Goal: Task Accomplishment & Management: Manage account settings

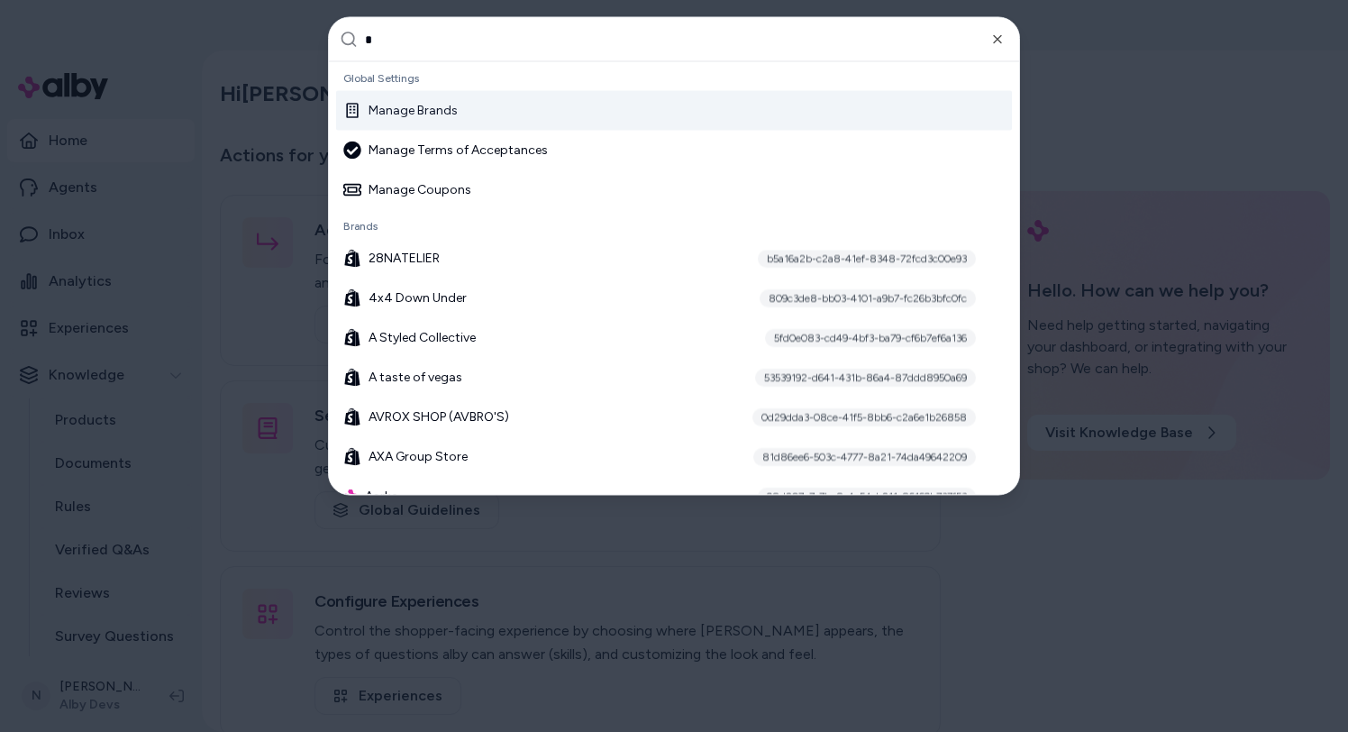
scroll to position [101, 0]
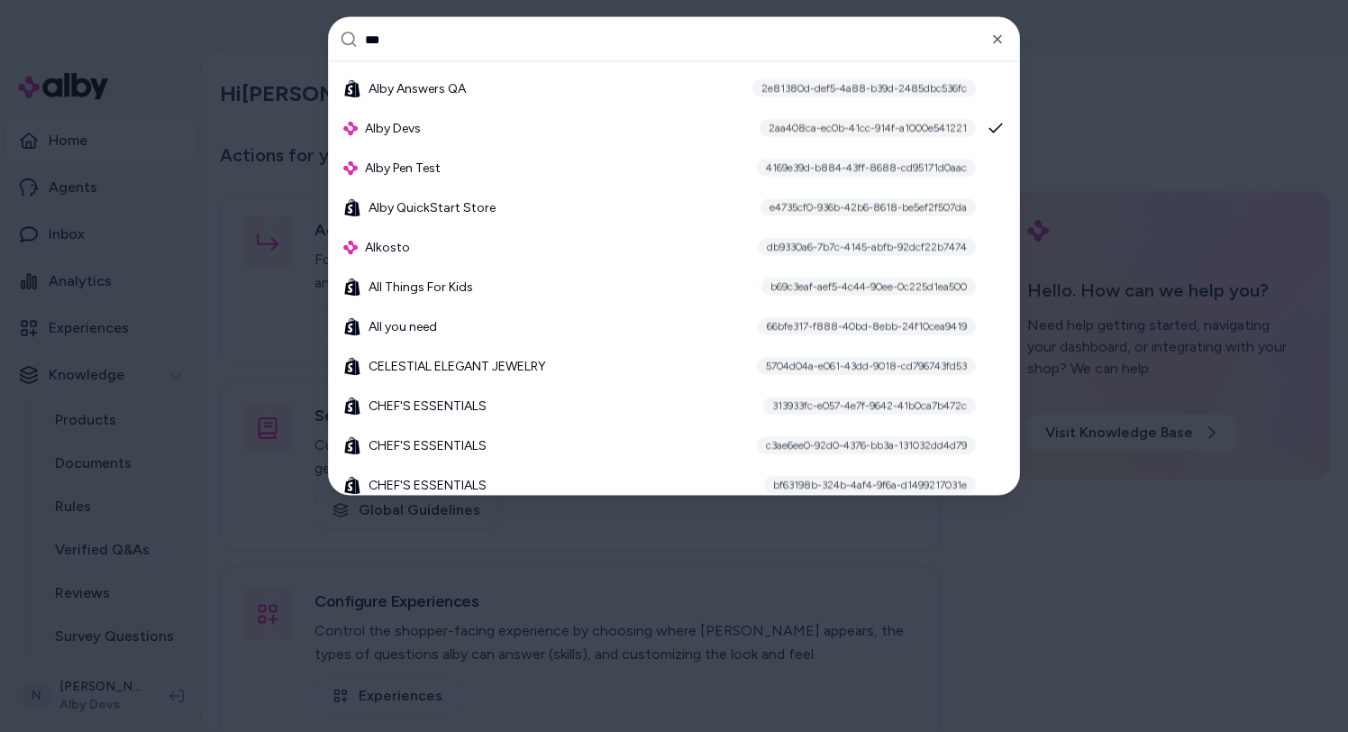
type input "****"
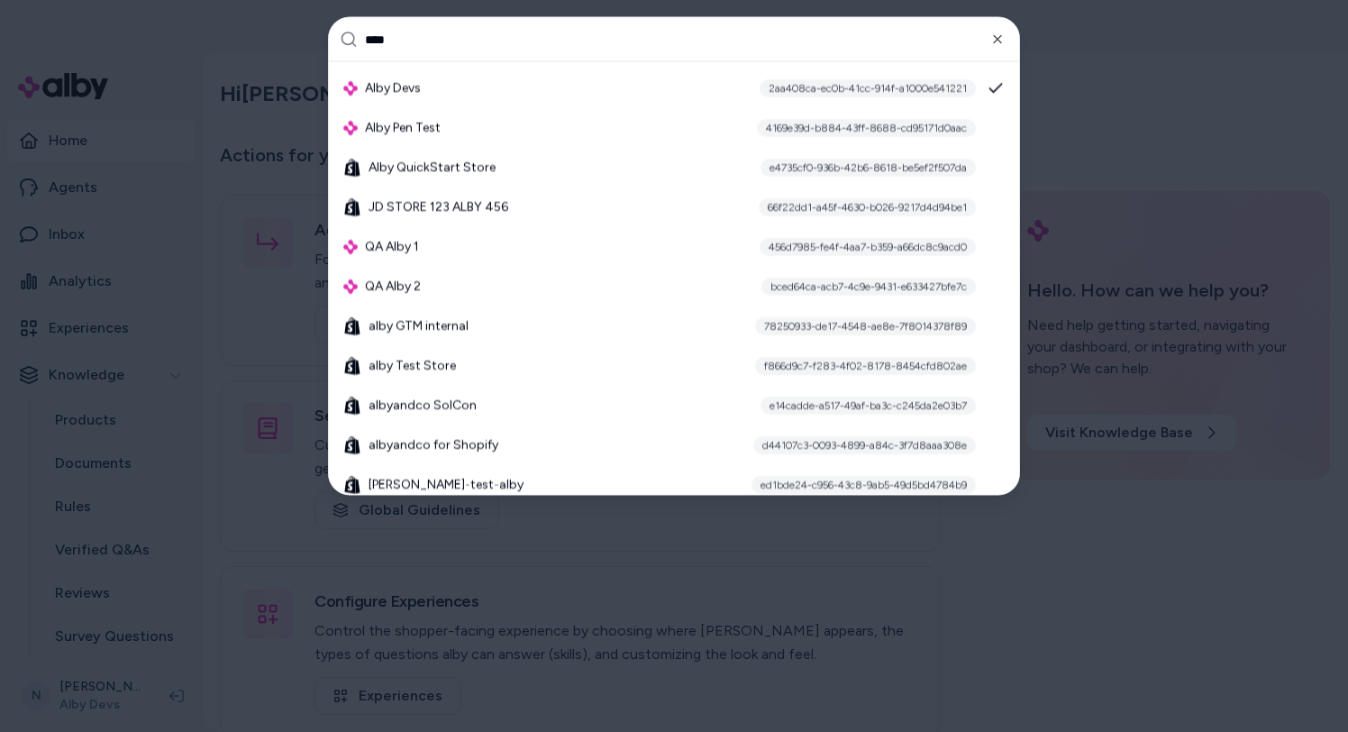
scroll to position [68, 0]
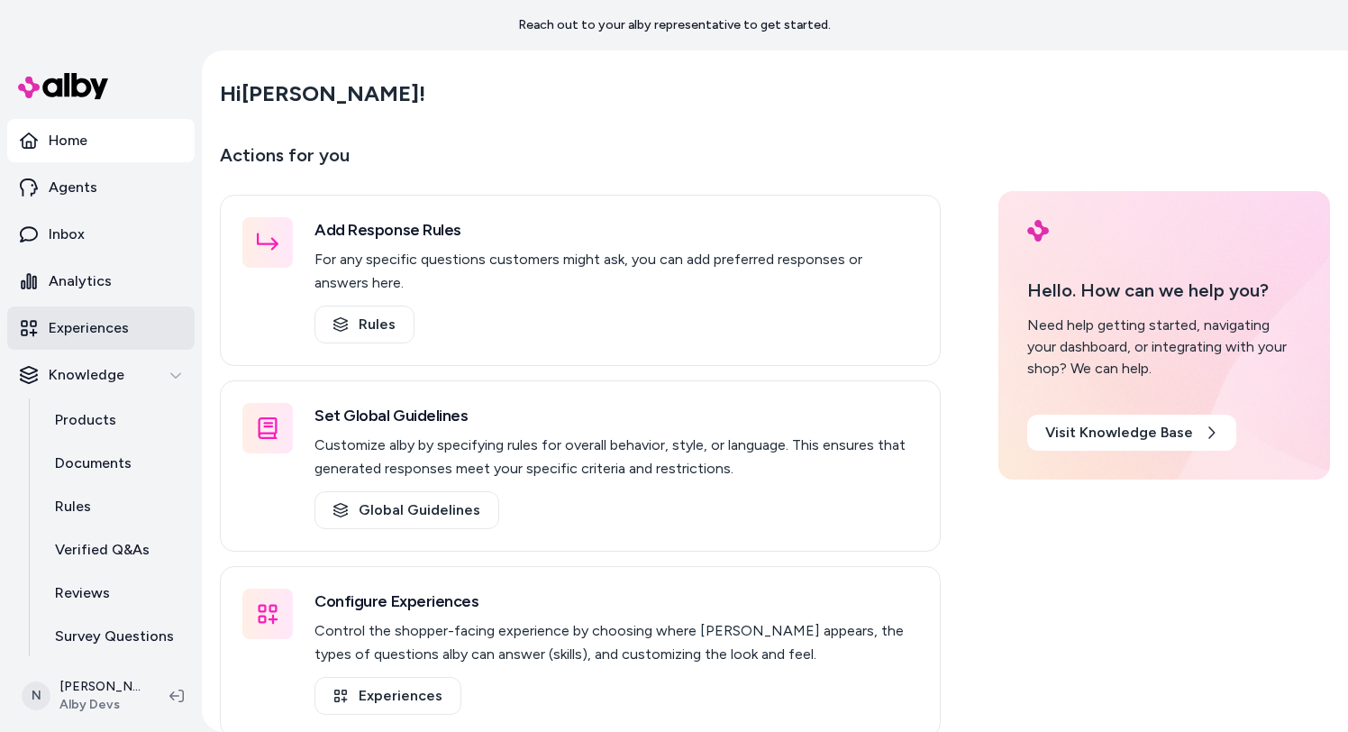
click at [115, 338] on p "Experiences" at bounding box center [89, 328] width 80 height 22
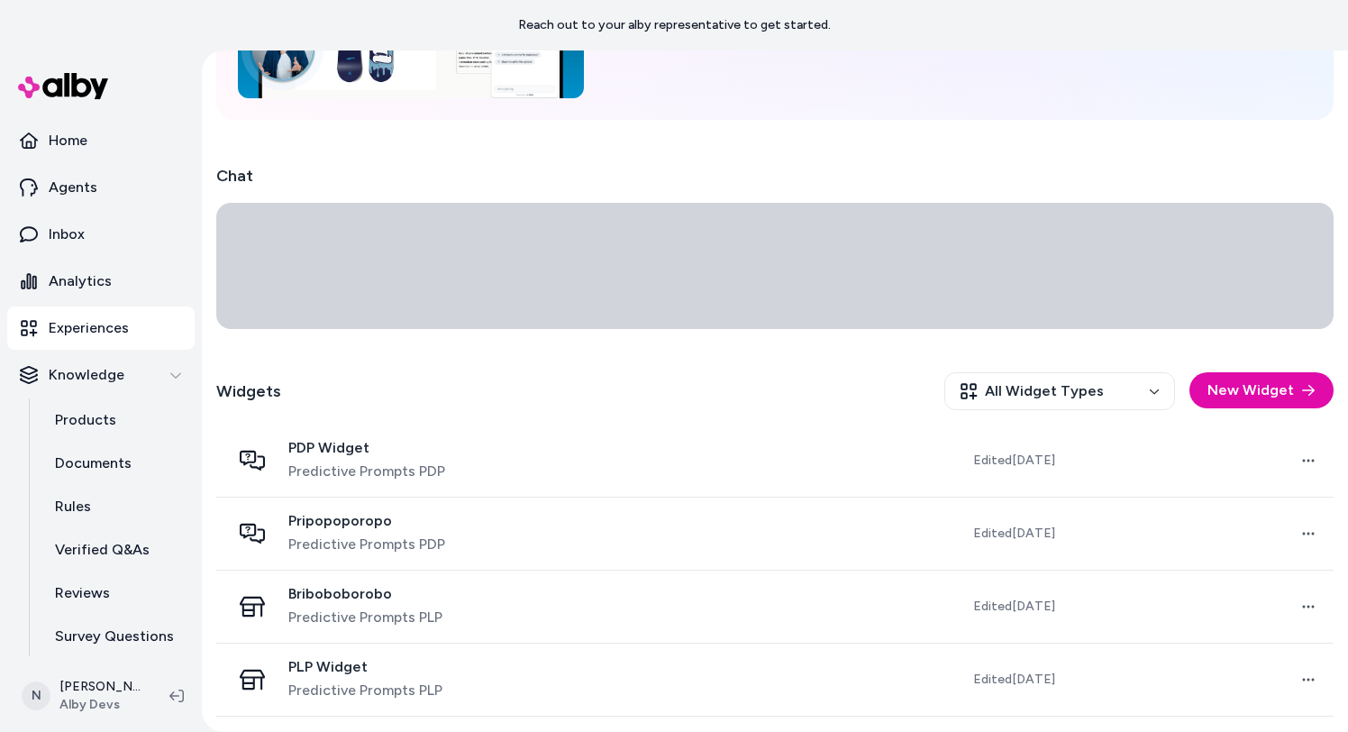
scroll to position [305, 0]
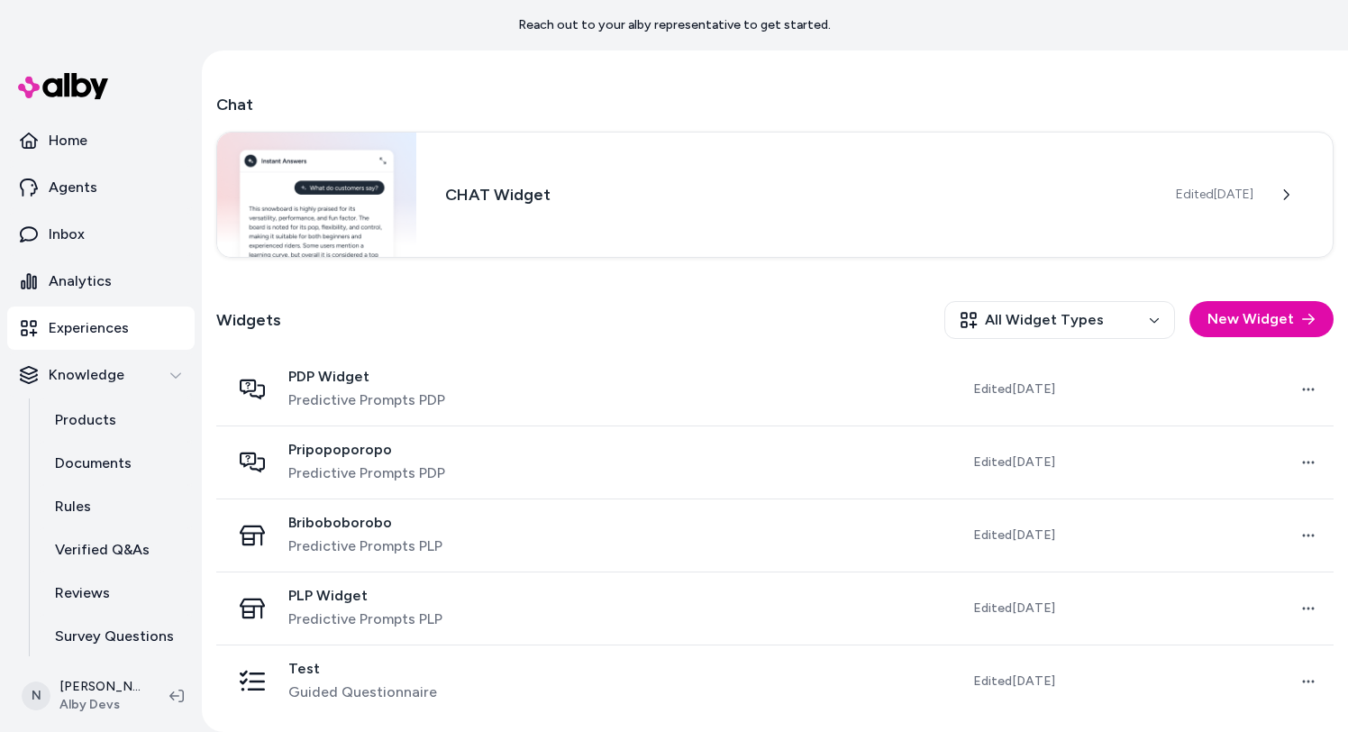
click at [469, 375] on div "PDP Widget Predictive Prompts PDP" at bounding box center [402, 389] width 343 height 43
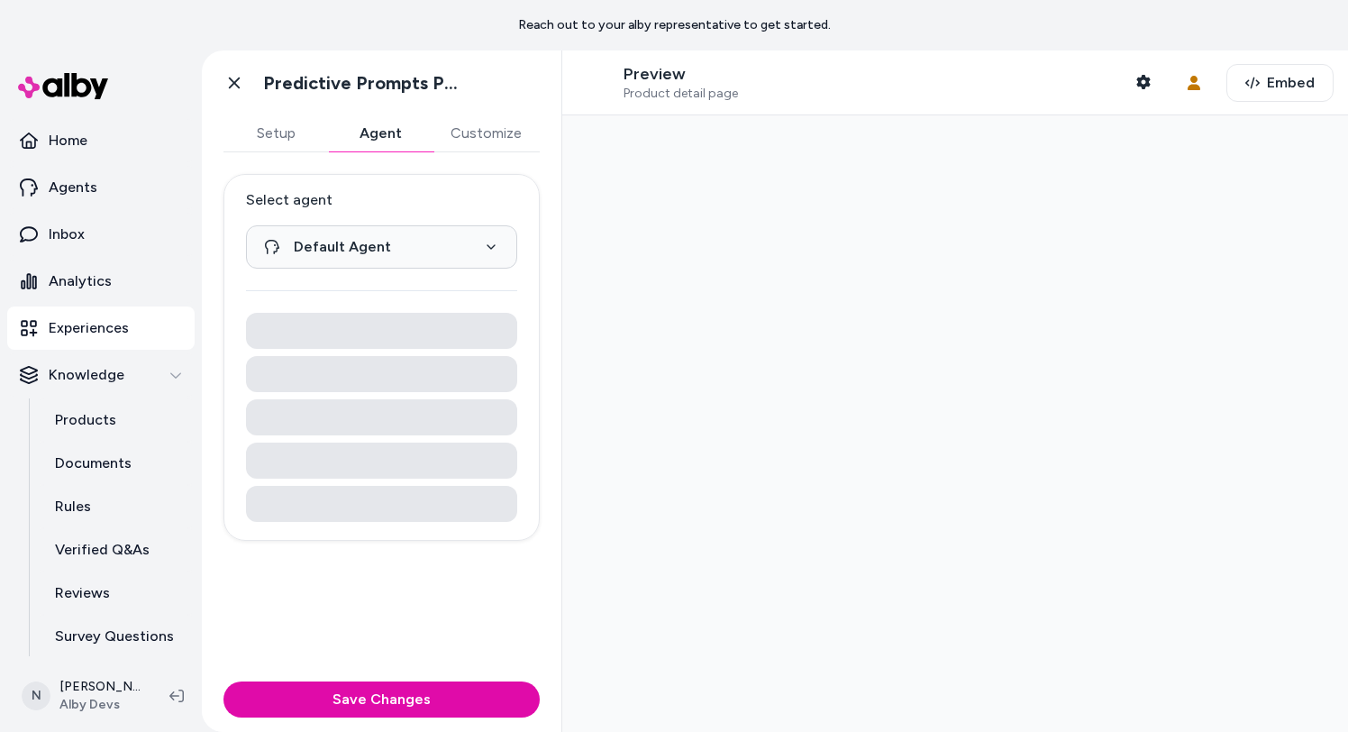
click at [382, 132] on button "Agent" at bounding box center [380, 133] width 105 height 36
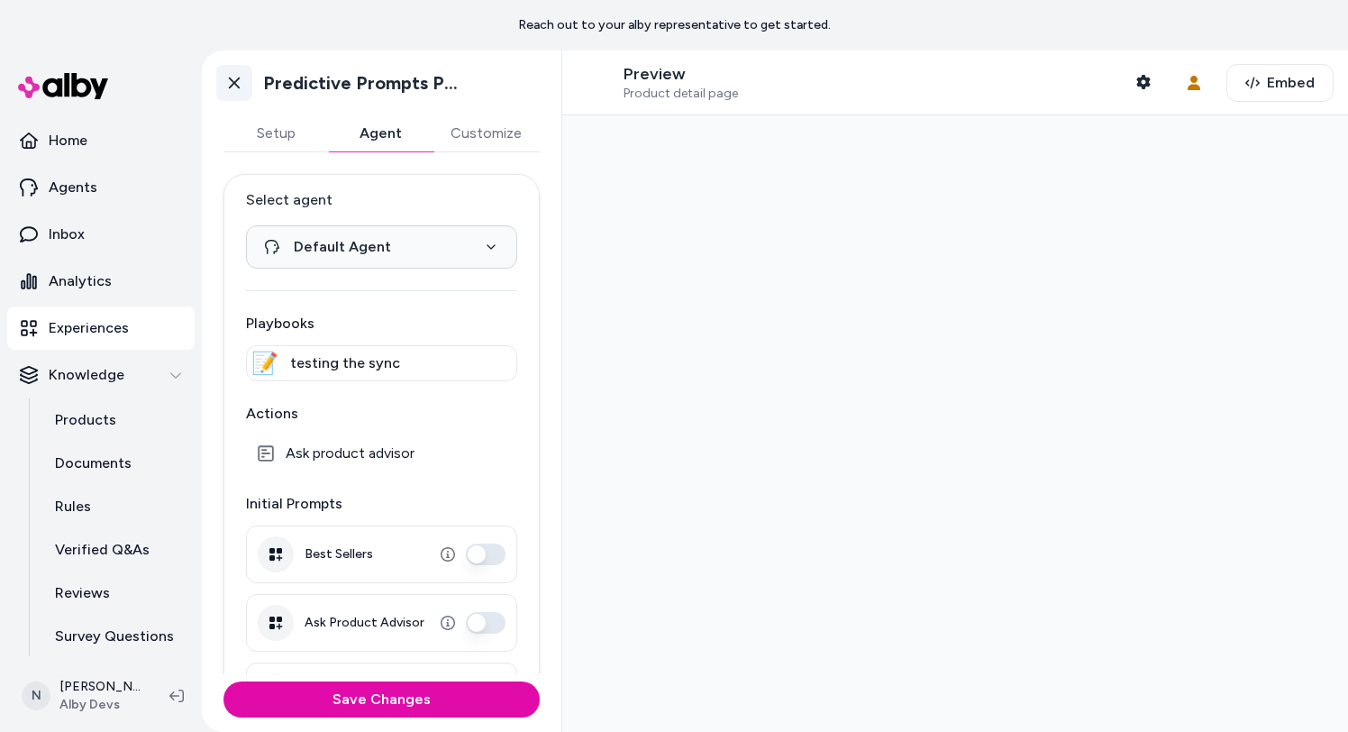
click at [250, 79] on link "Go back" at bounding box center [234, 83] width 36 height 36
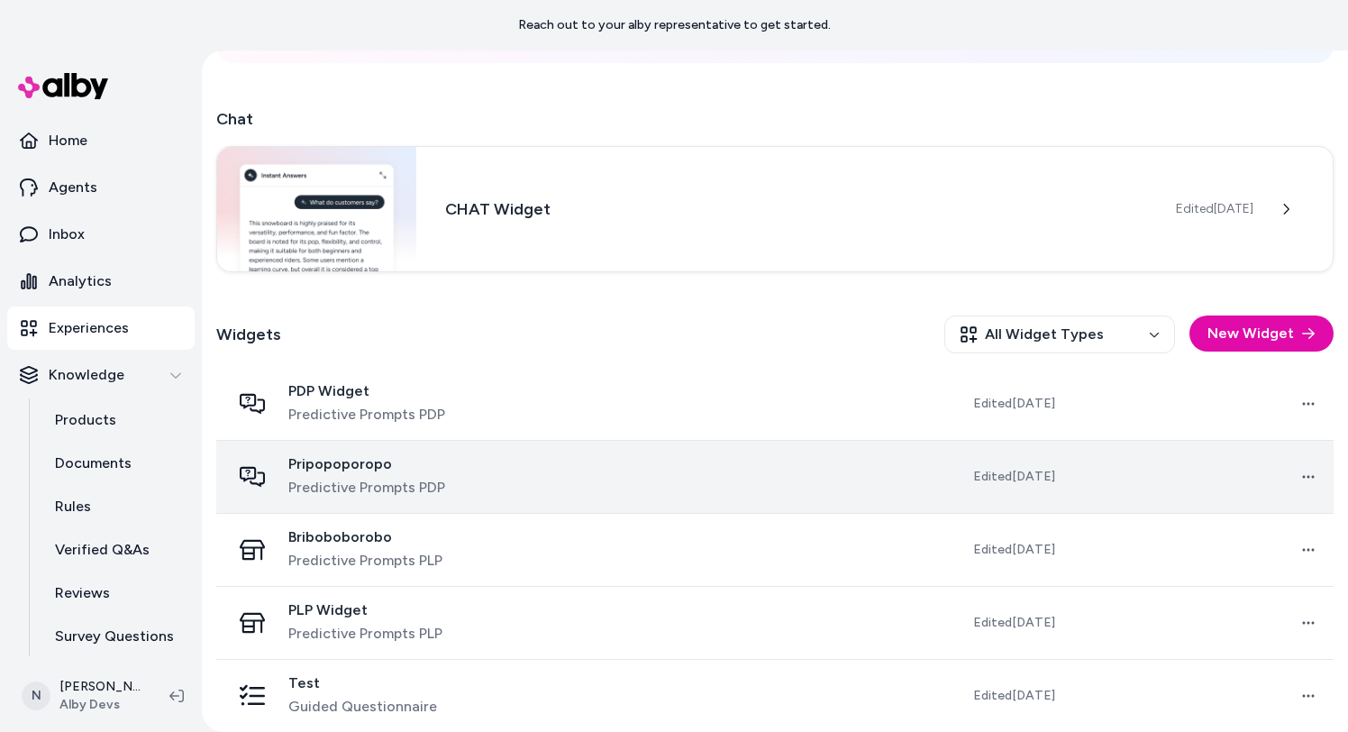
scroll to position [289, 0]
click at [541, 450] on td "Pripopoporopo Predictive Prompts PDP" at bounding box center [402, 477] width 372 height 73
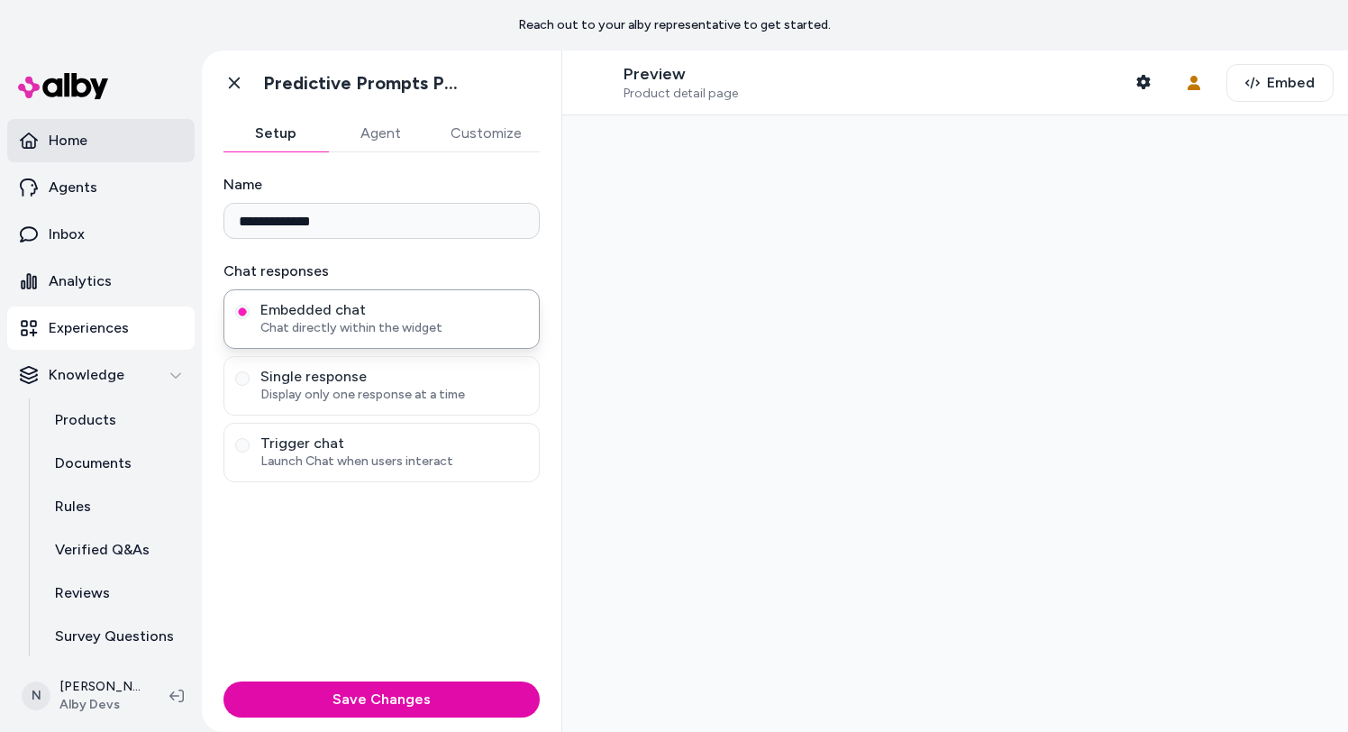
click at [93, 141] on link "Home" at bounding box center [100, 140] width 187 height 43
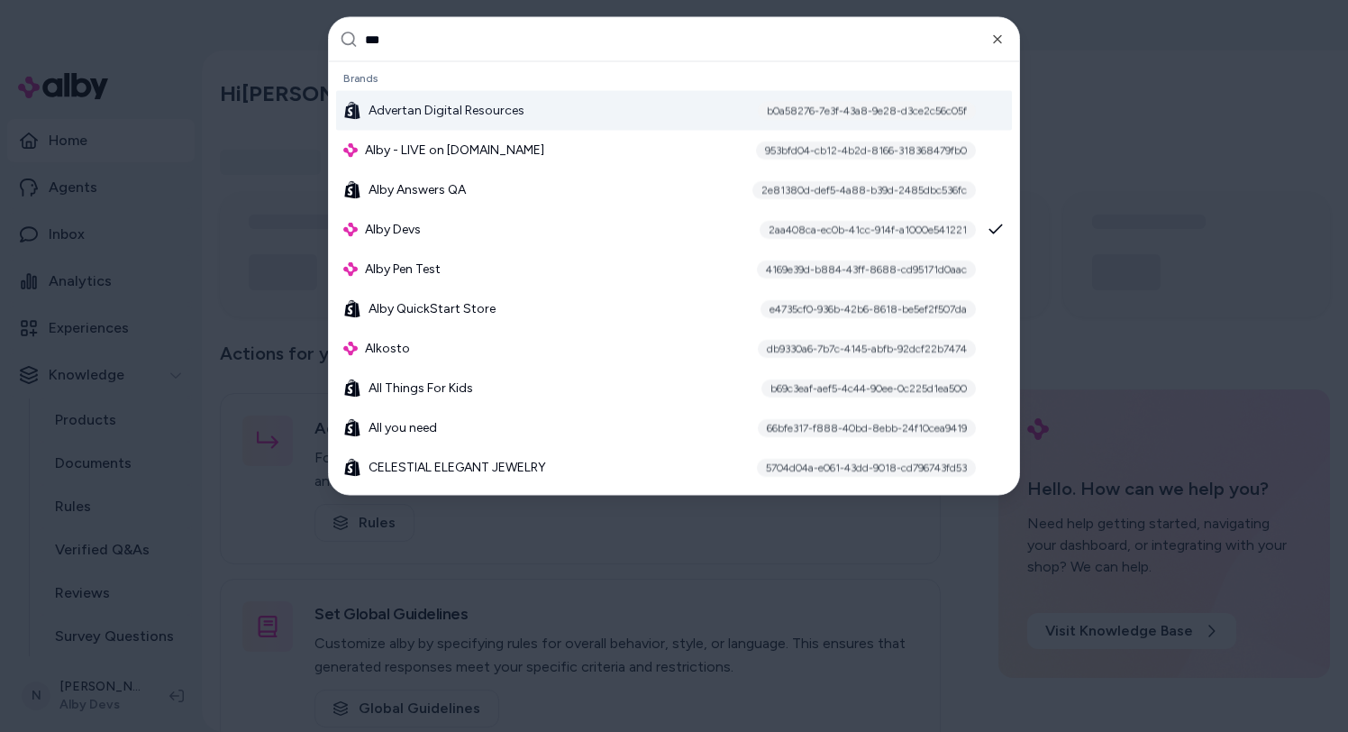
type input "****"
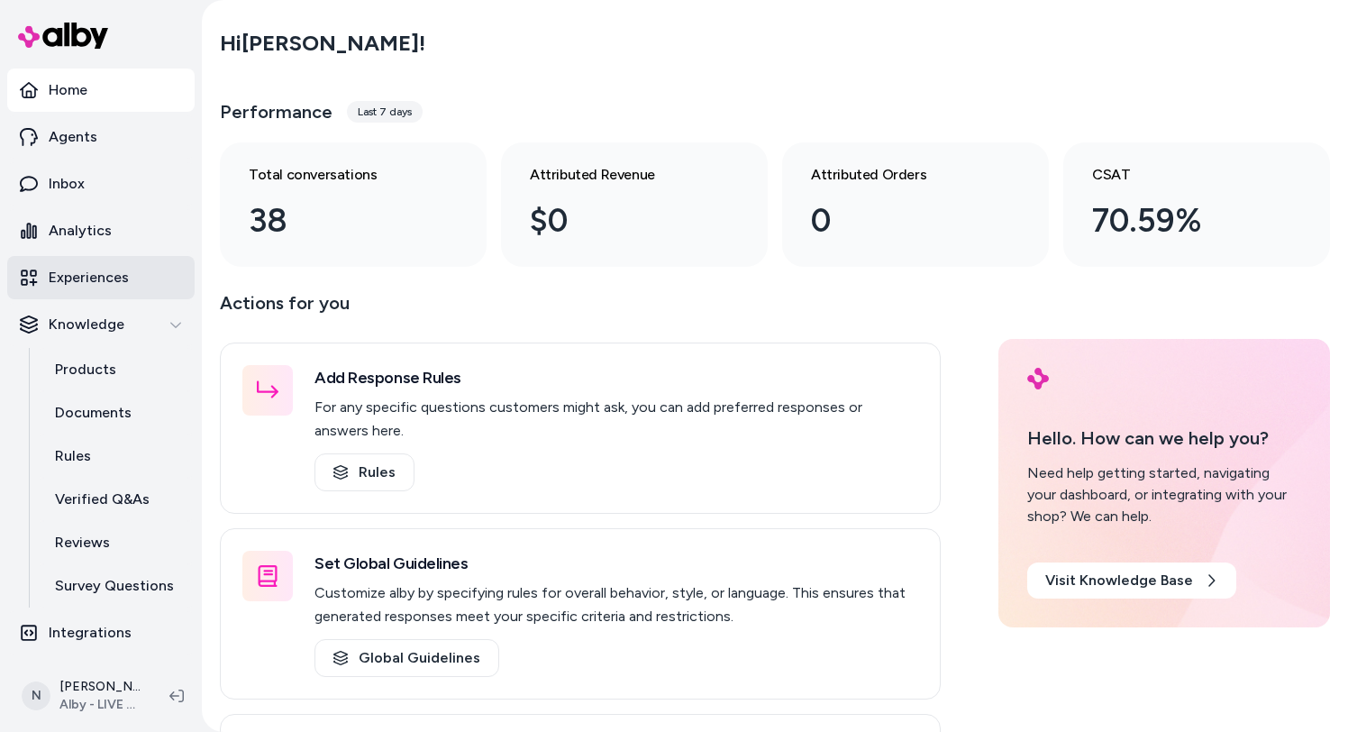
click at [103, 287] on p "Experiences" at bounding box center [89, 278] width 80 height 22
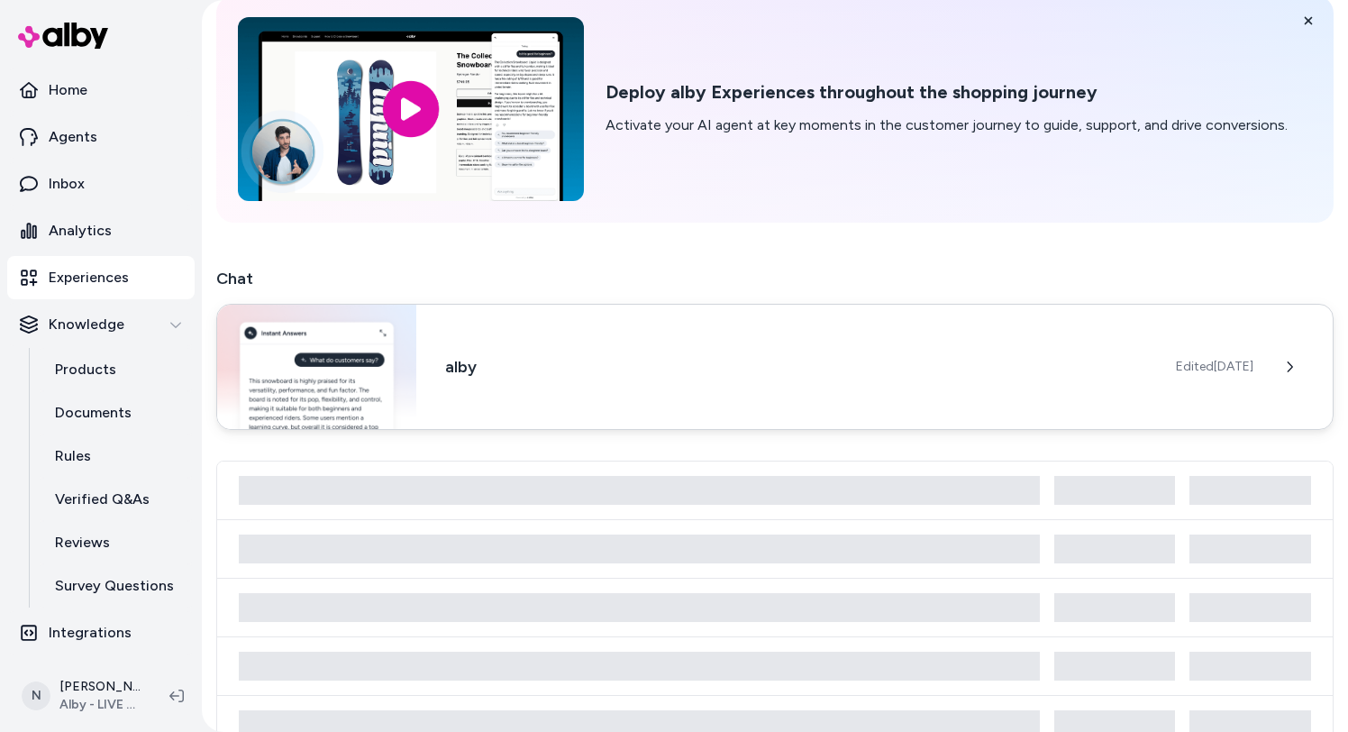
scroll to position [131, 0]
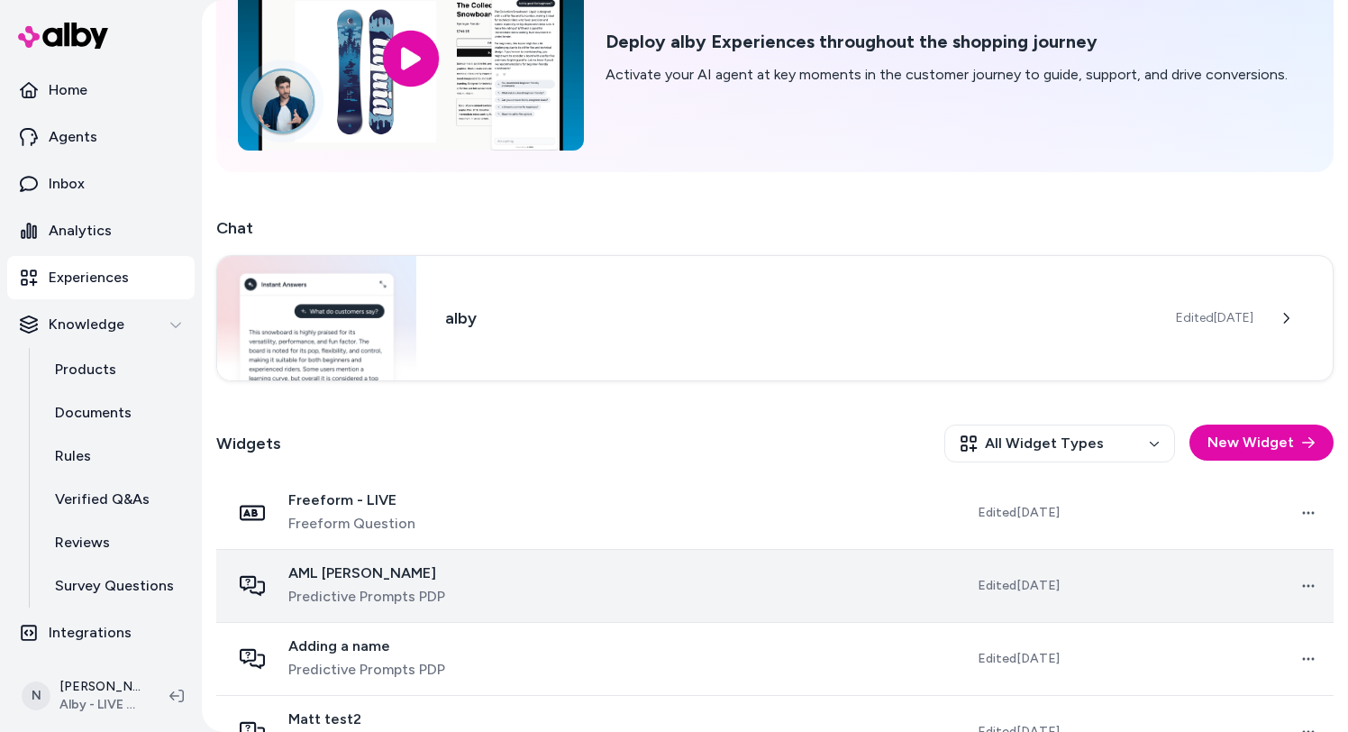
click at [433, 601] on span "Predictive Prompts PDP" at bounding box center [366, 597] width 157 height 22
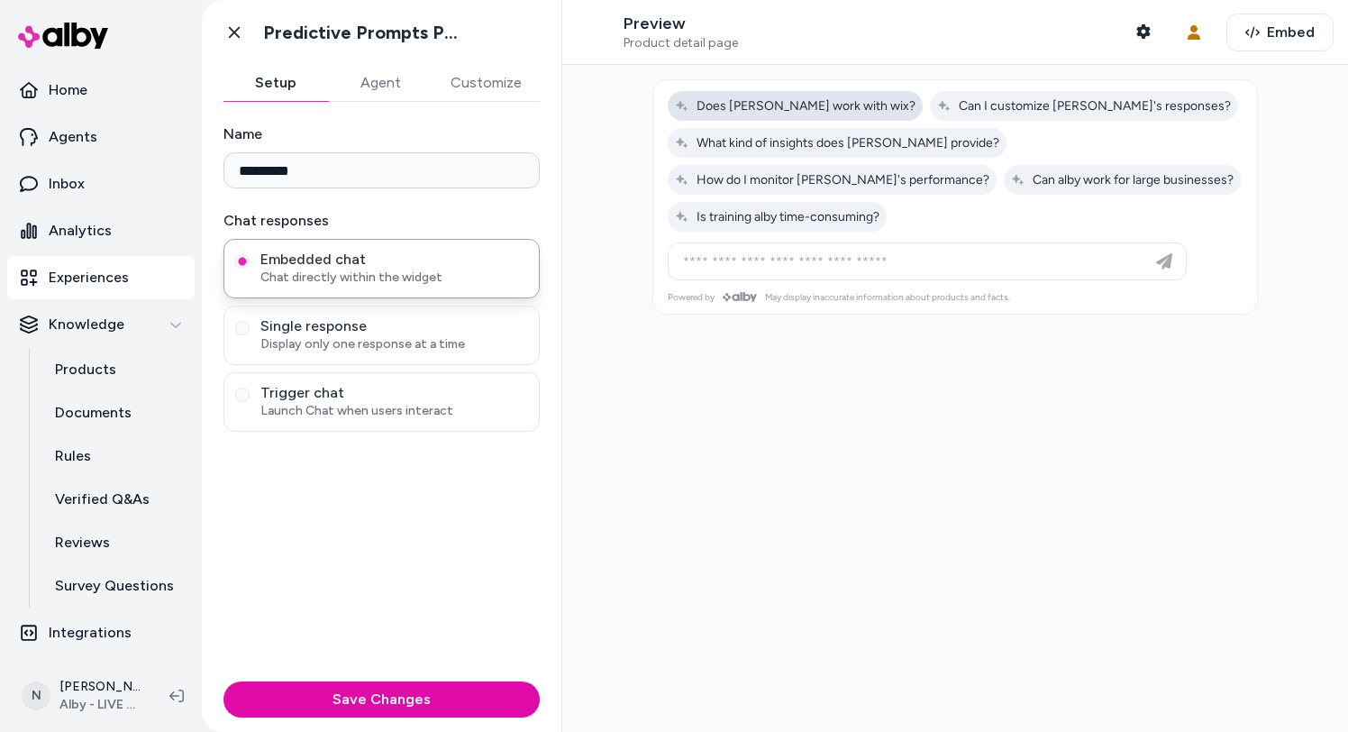
click at [777, 105] on span "Does alby work with wix?" at bounding box center [795, 105] width 241 height 15
type input "**********"
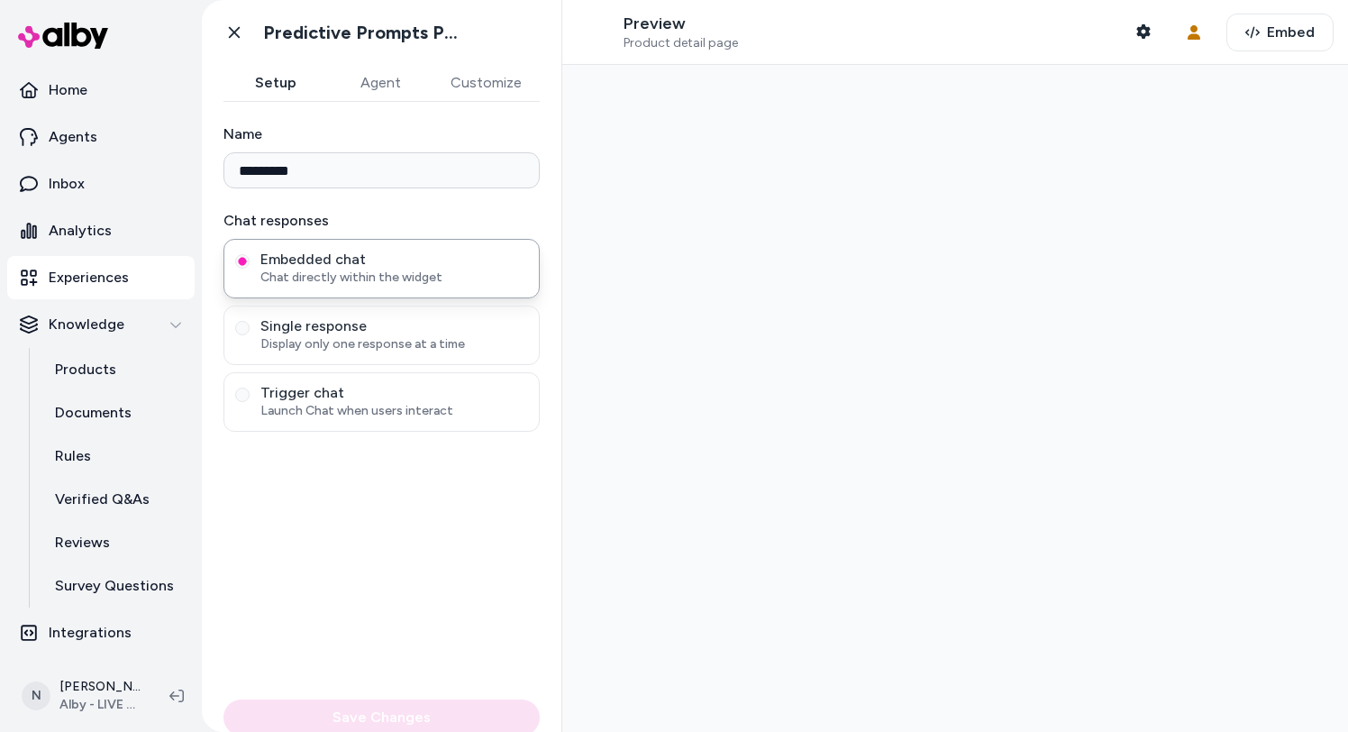
type input "*********"
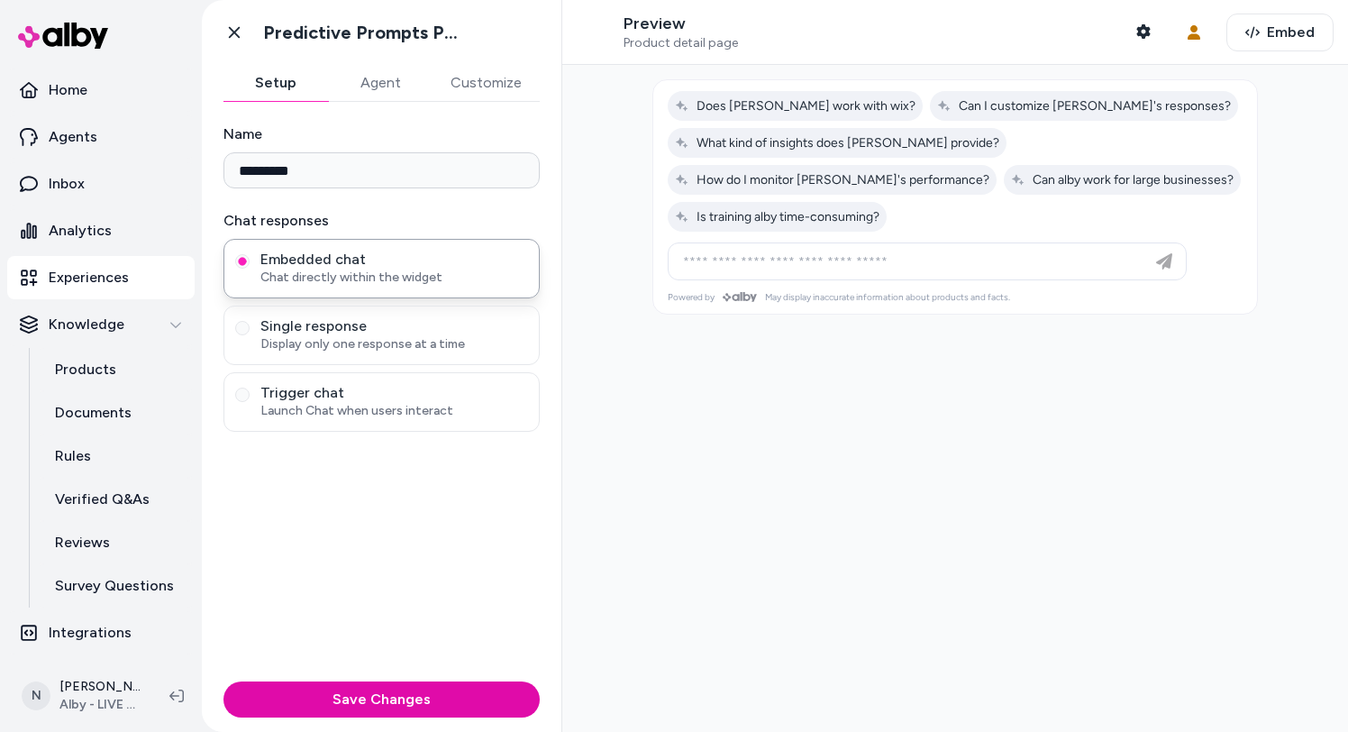
click at [627, 581] on div at bounding box center [955, 398] width 786 height 667
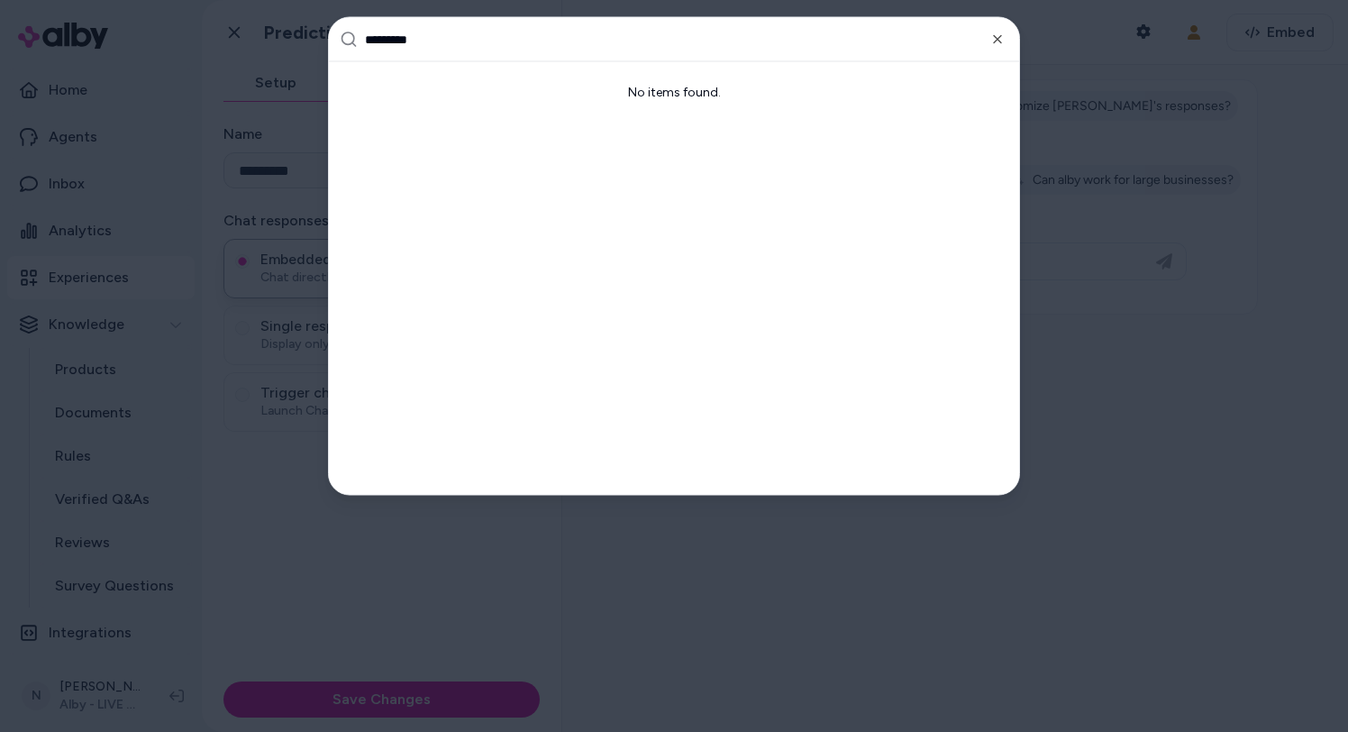
type input "********"
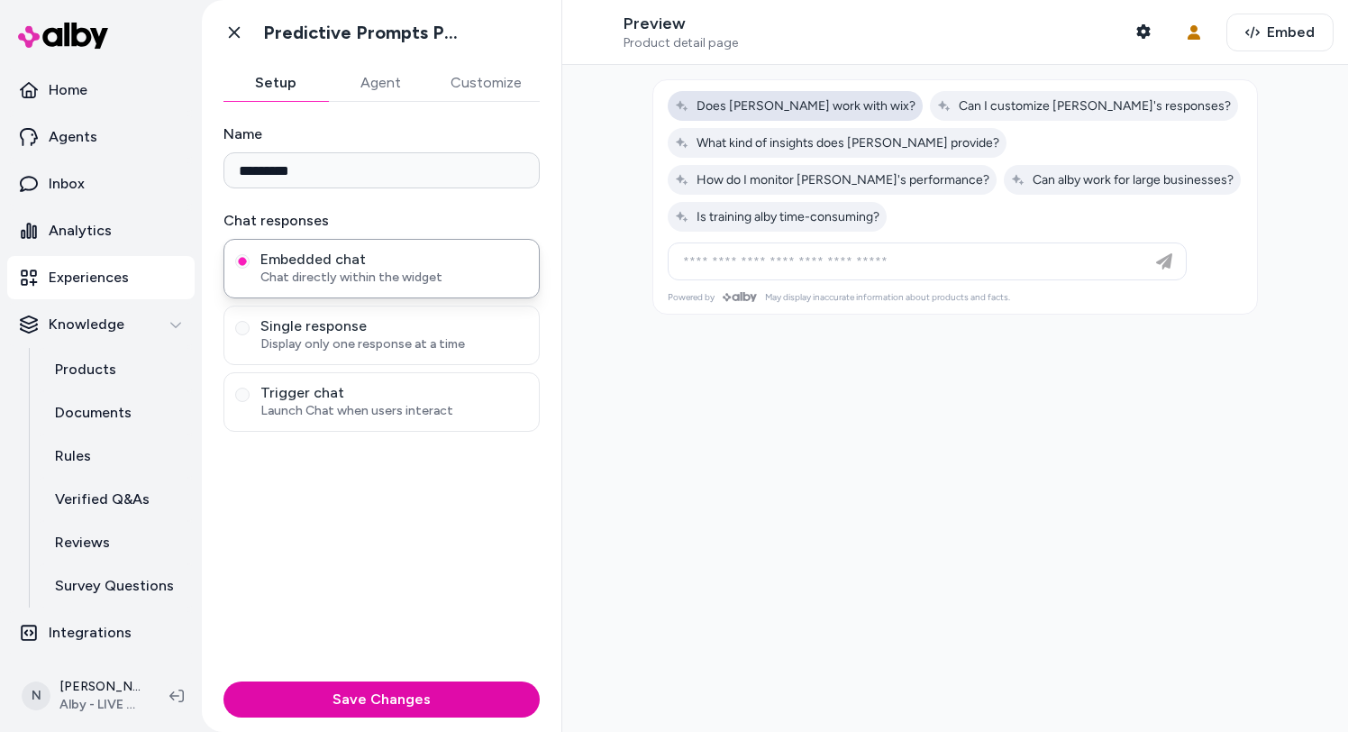
click at [717, 101] on span "Does [PERSON_NAME] work with wix?" at bounding box center [795, 105] width 241 height 15
type input "**********"
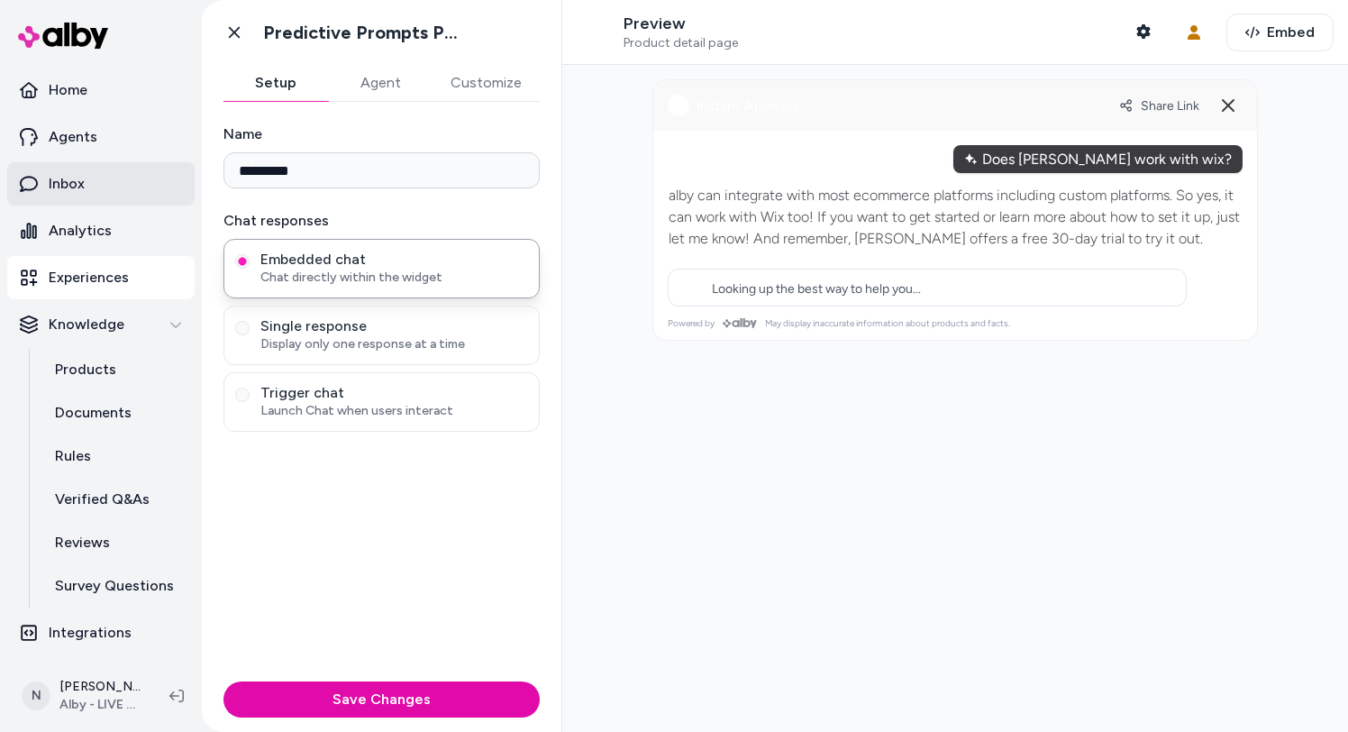
click at [88, 179] on link "Inbox" at bounding box center [100, 183] width 187 height 43
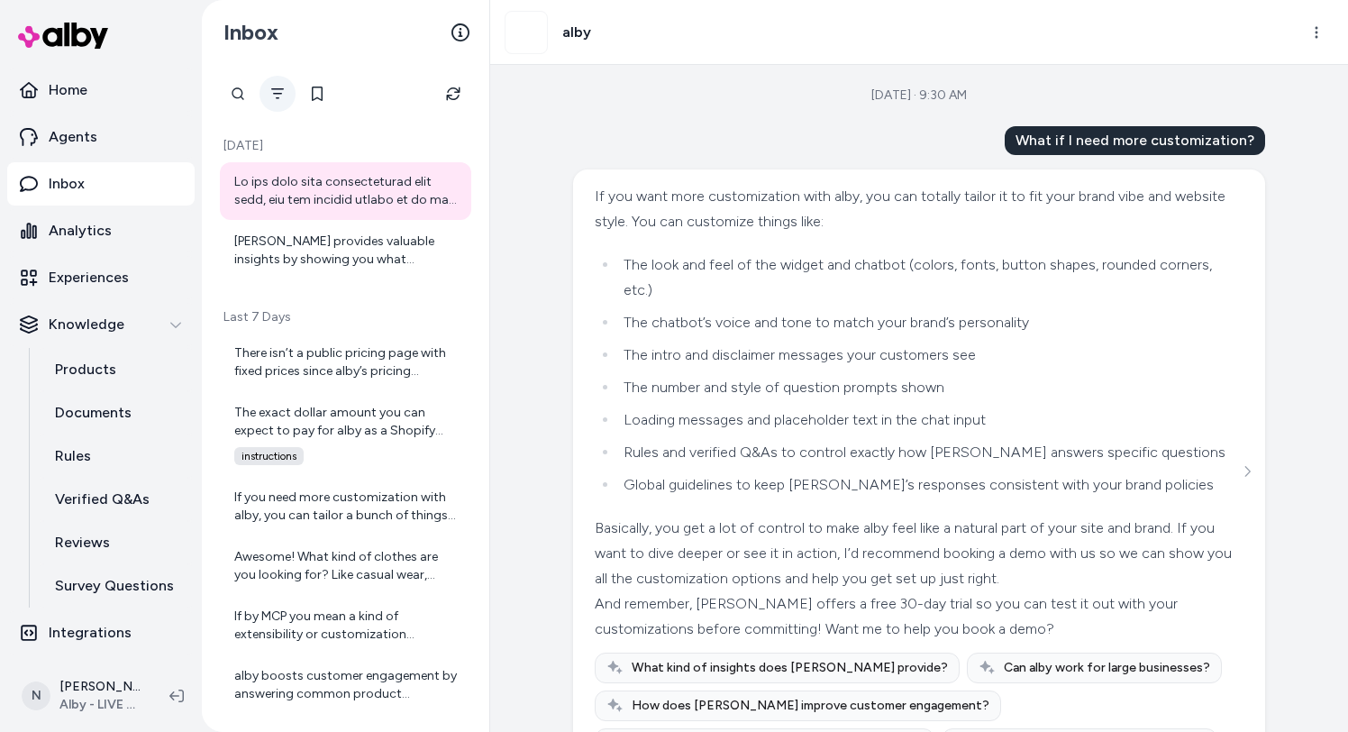
click at [278, 99] on icon "Filter" at bounding box center [277, 94] width 14 height 14
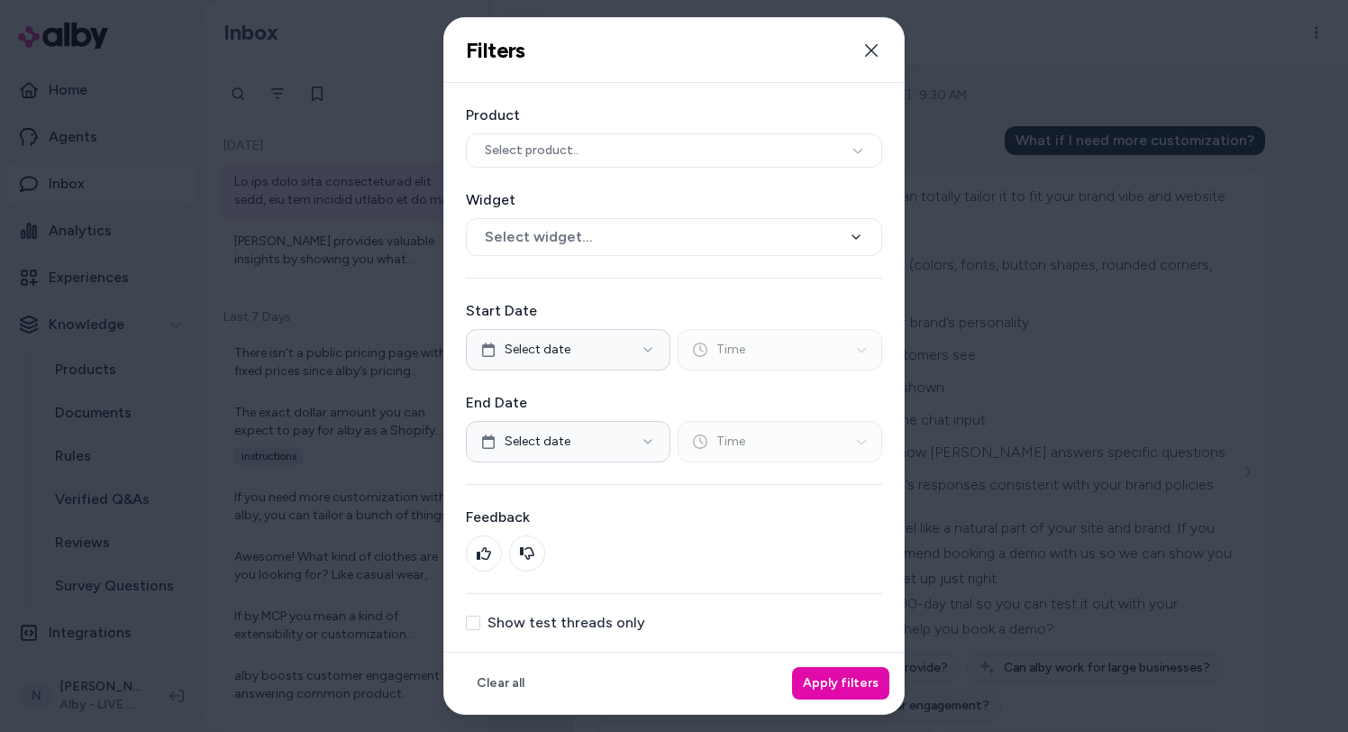
click at [488, 634] on div "Product Select product.. Widget Select widget... Start Date Select date Time En…" at bounding box center [674, 367] width 460 height 569
click at [539, 620] on label "Show test threads only" at bounding box center [567, 622] width 158 height 14
click at [480, 620] on button "Show test threads only" at bounding box center [473, 622] width 14 height 14
click at [807, 678] on button "Apply filters" at bounding box center [840, 683] width 97 height 32
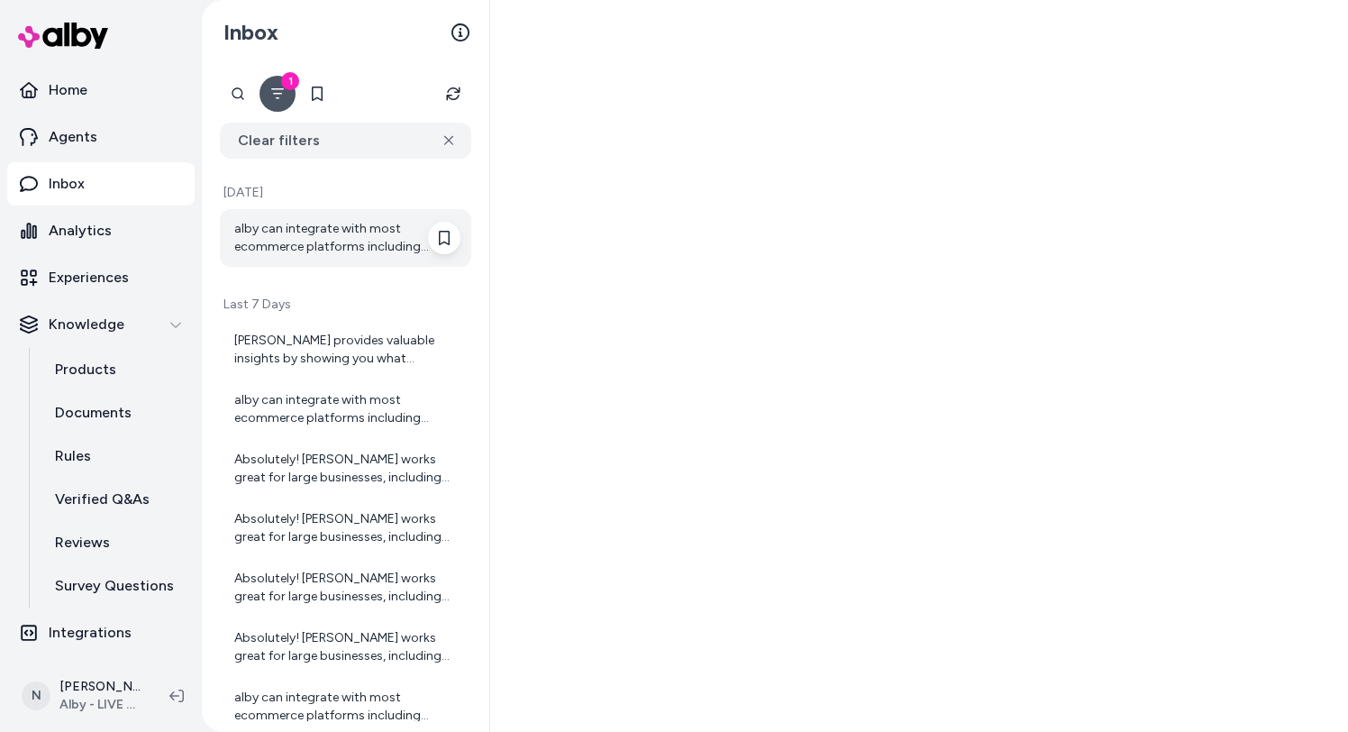
click at [358, 235] on div "alby can integrate with most ecommerce platforms including custom platforms. So…" at bounding box center [347, 238] width 226 height 36
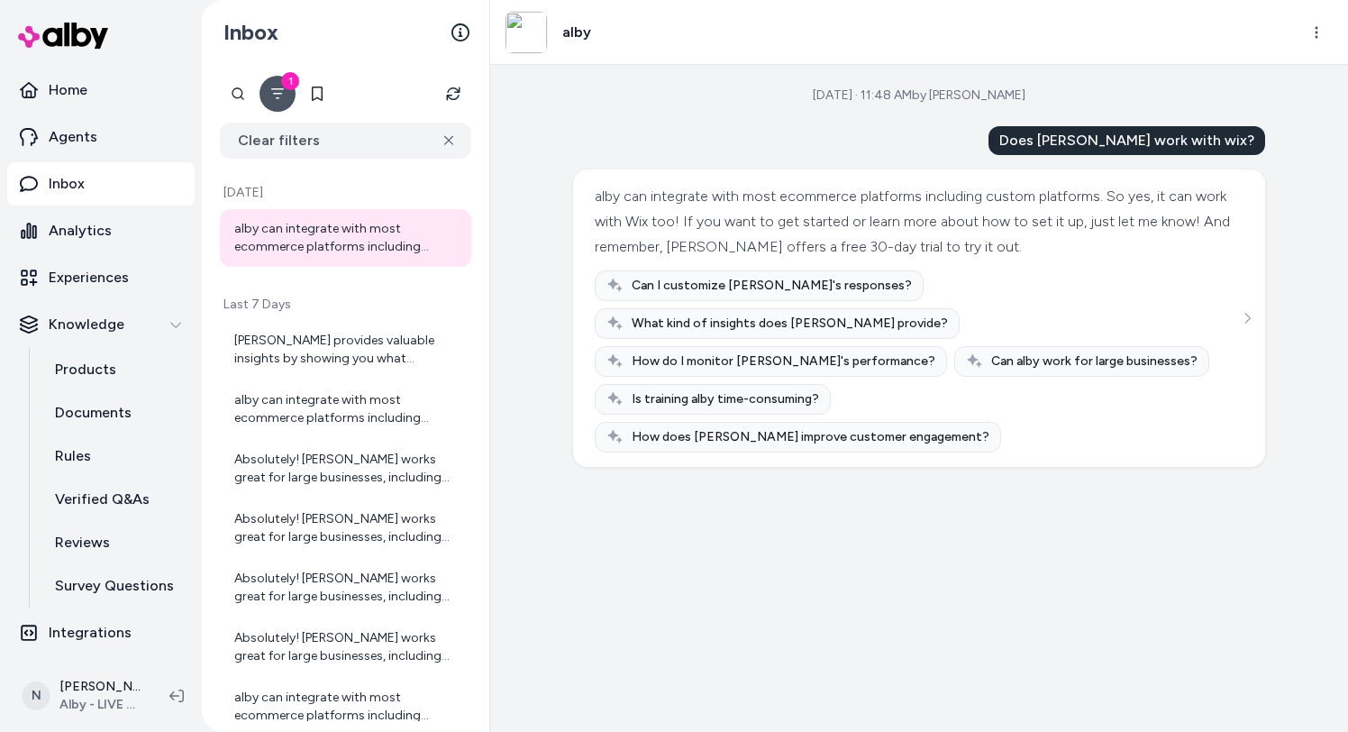
click at [1157, 139] on div "Does alby work with wix?" at bounding box center [1127, 140] width 277 height 29
click at [926, 197] on div "alby can integrate with most ecommerce platforms including custom platforms. So…" at bounding box center [917, 222] width 644 height 76
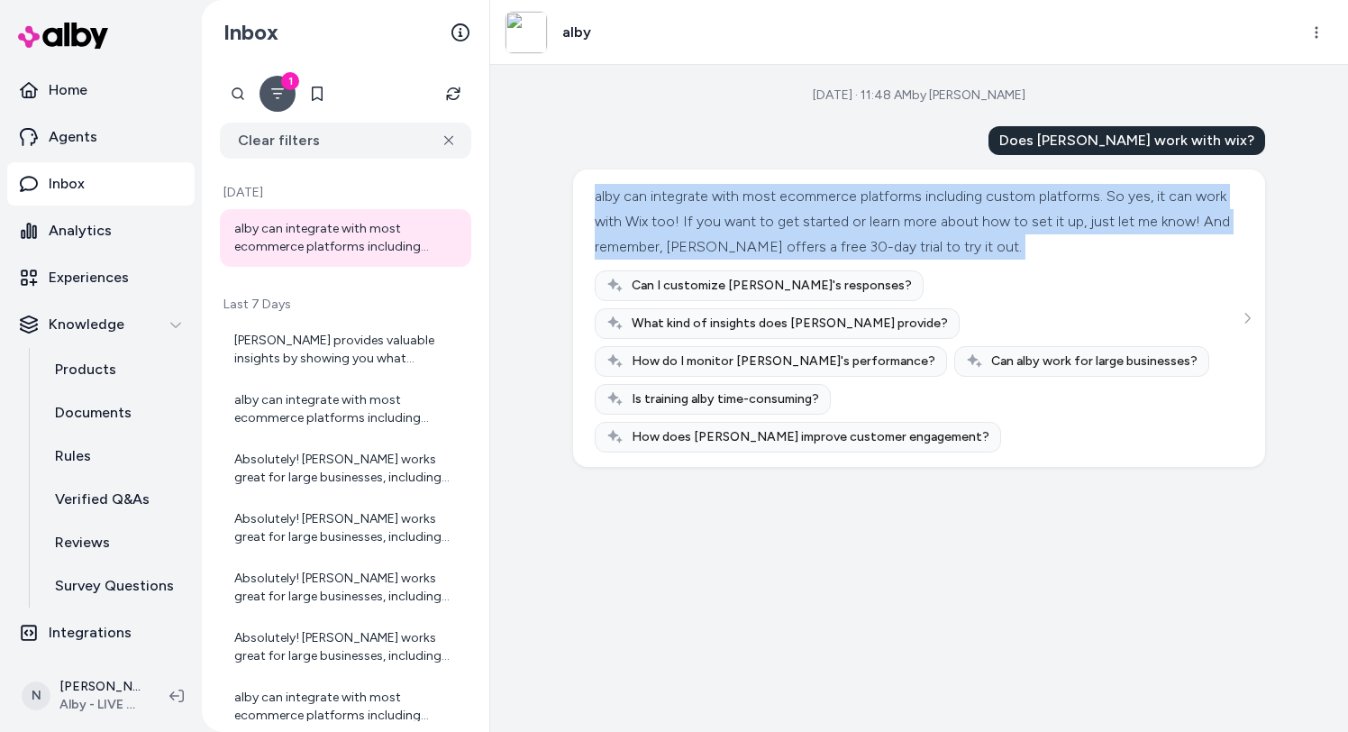
click at [926, 197] on div "alby can integrate with most ecommerce platforms including custom platforms. So…" at bounding box center [917, 222] width 644 height 76
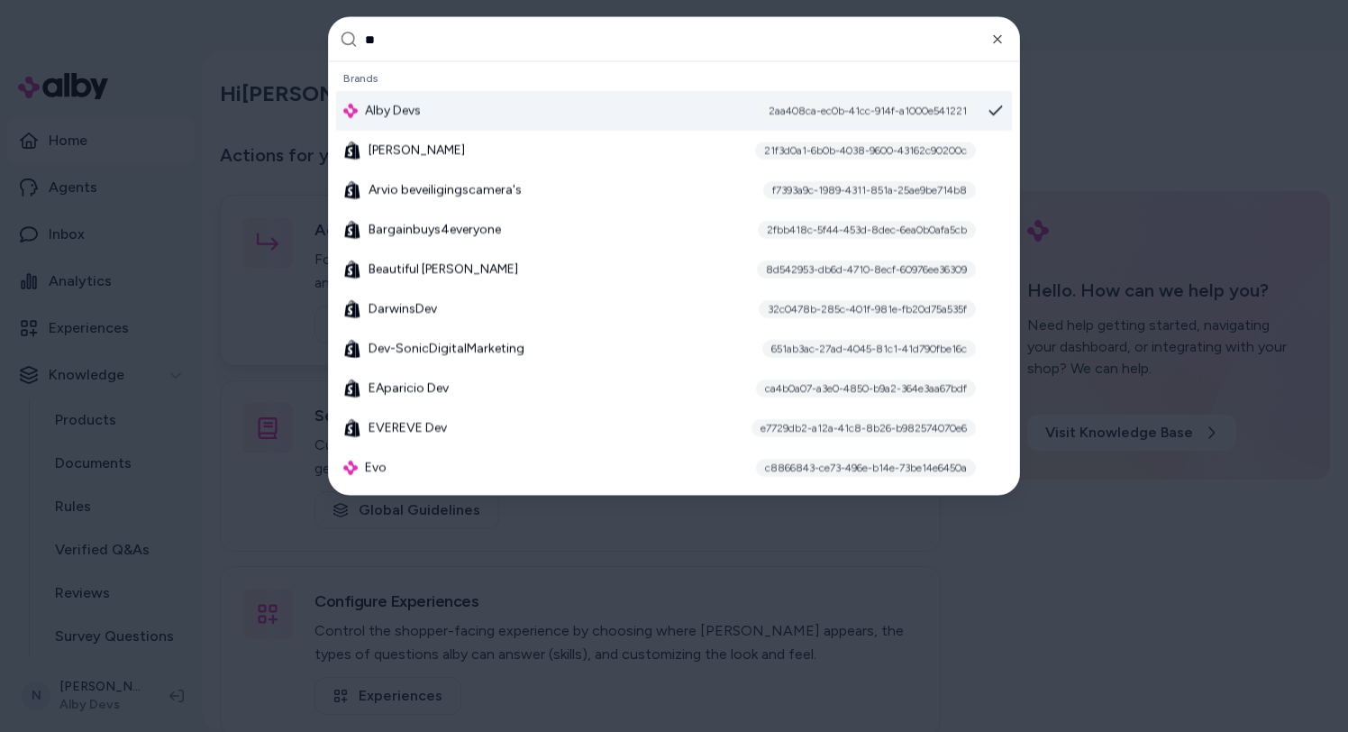
type input "***"
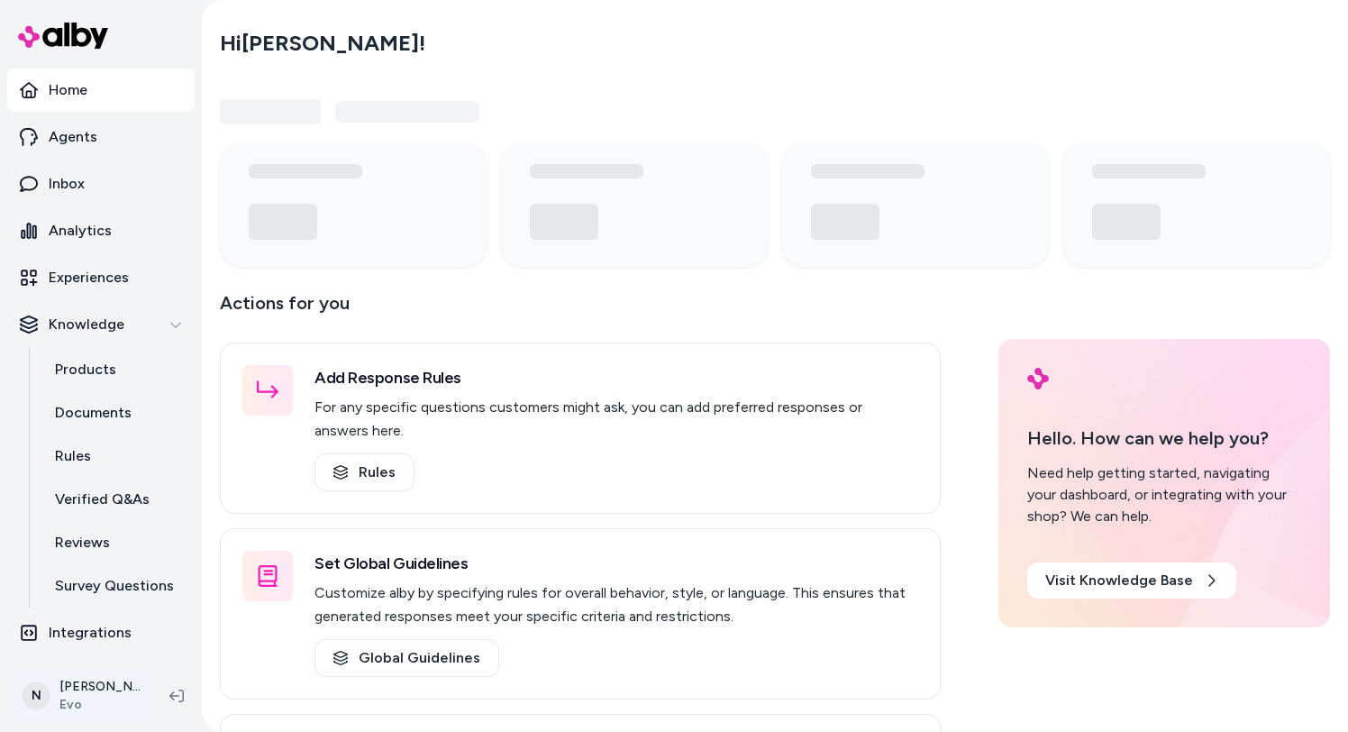
click at [83, 689] on html "Home Agents Inbox Analytics Experiences Knowledge Products Documents Rules Veri…" at bounding box center [674, 366] width 1348 height 732
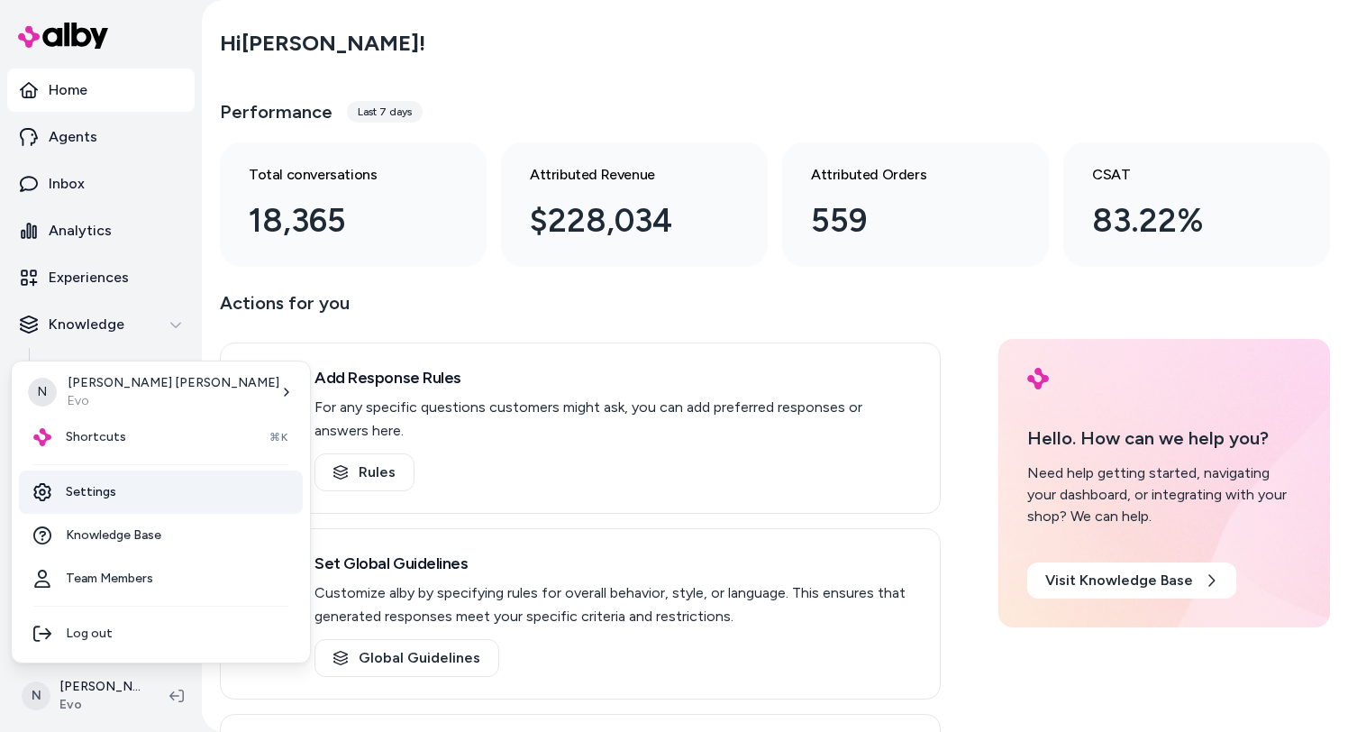
click at [141, 495] on link "Settings" at bounding box center [161, 491] width 284 height 43
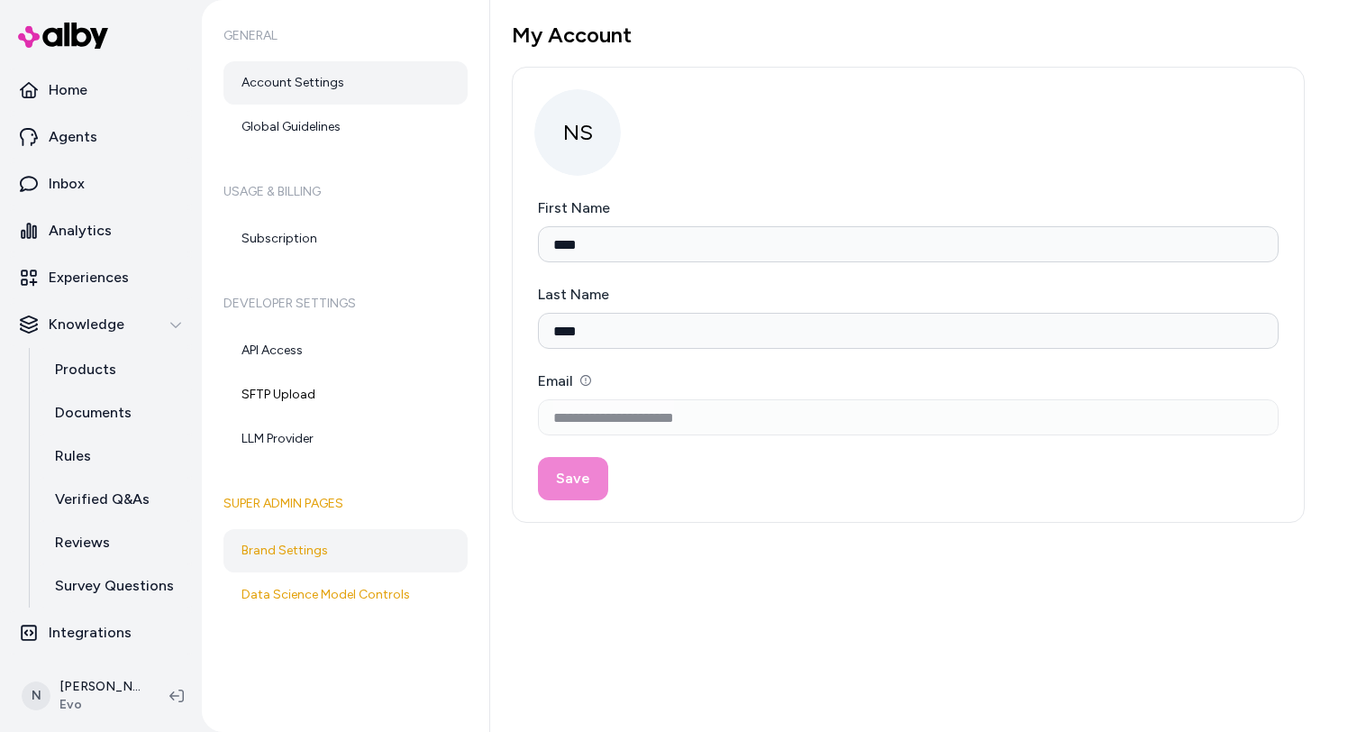
click at [296, 555] on link "Brand Settings" at bounding box center [345, 550] width 244 height 43
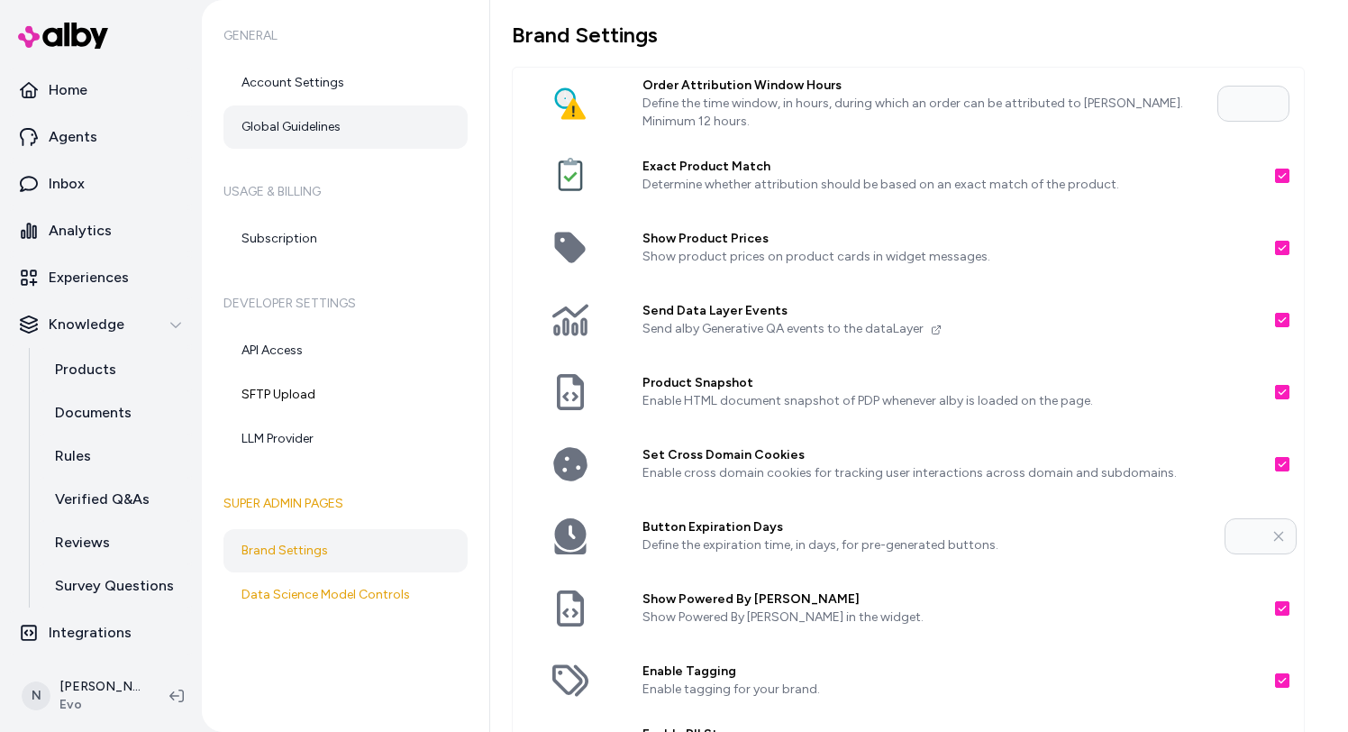
click at [339, 129] on link "Global Guidelines" at bounding box center [345, 126] width 244 height 43
